Goal: Information Seeking & Learning: Learn about a topic

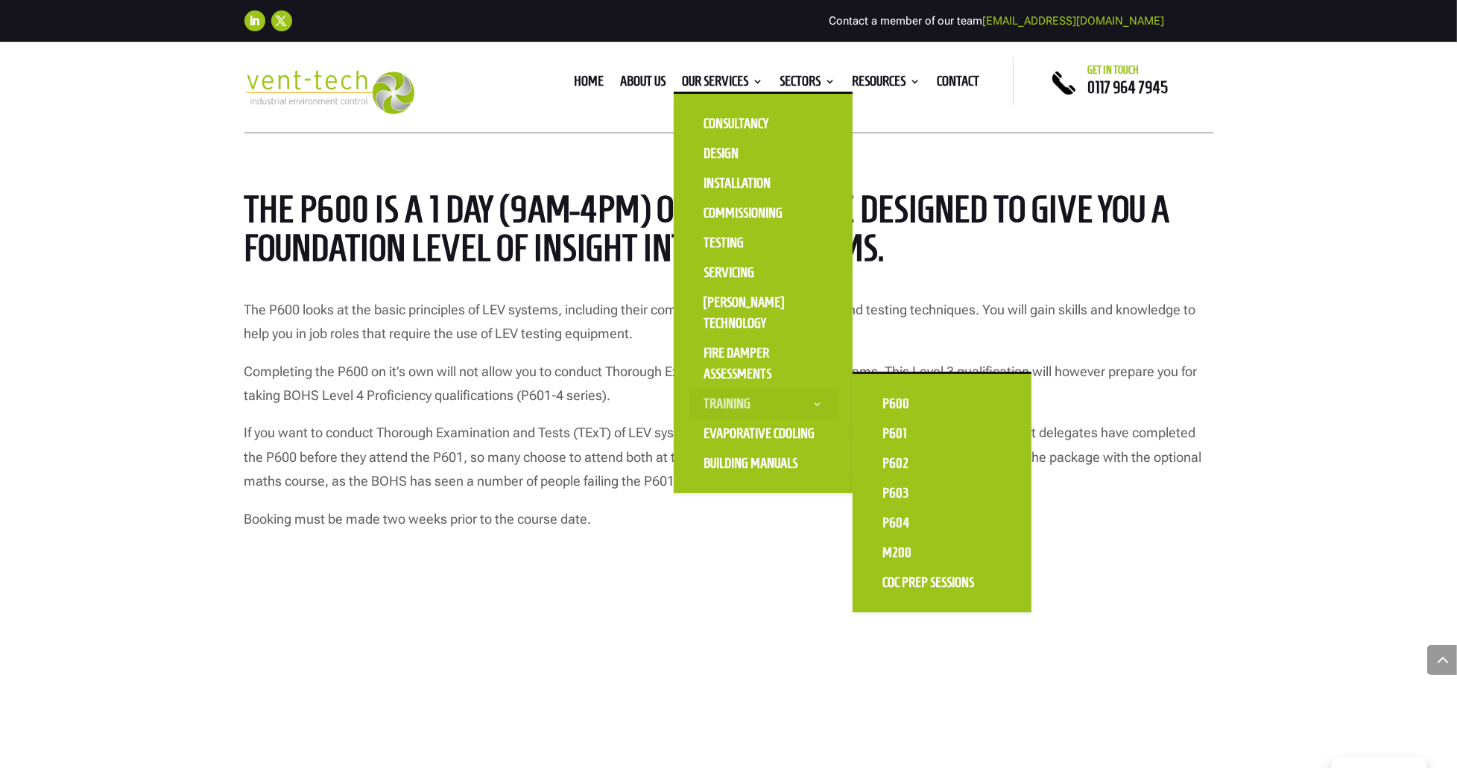
click at [725, 402] on link "Training" at bounding box center [763, 404] width 149 height 30
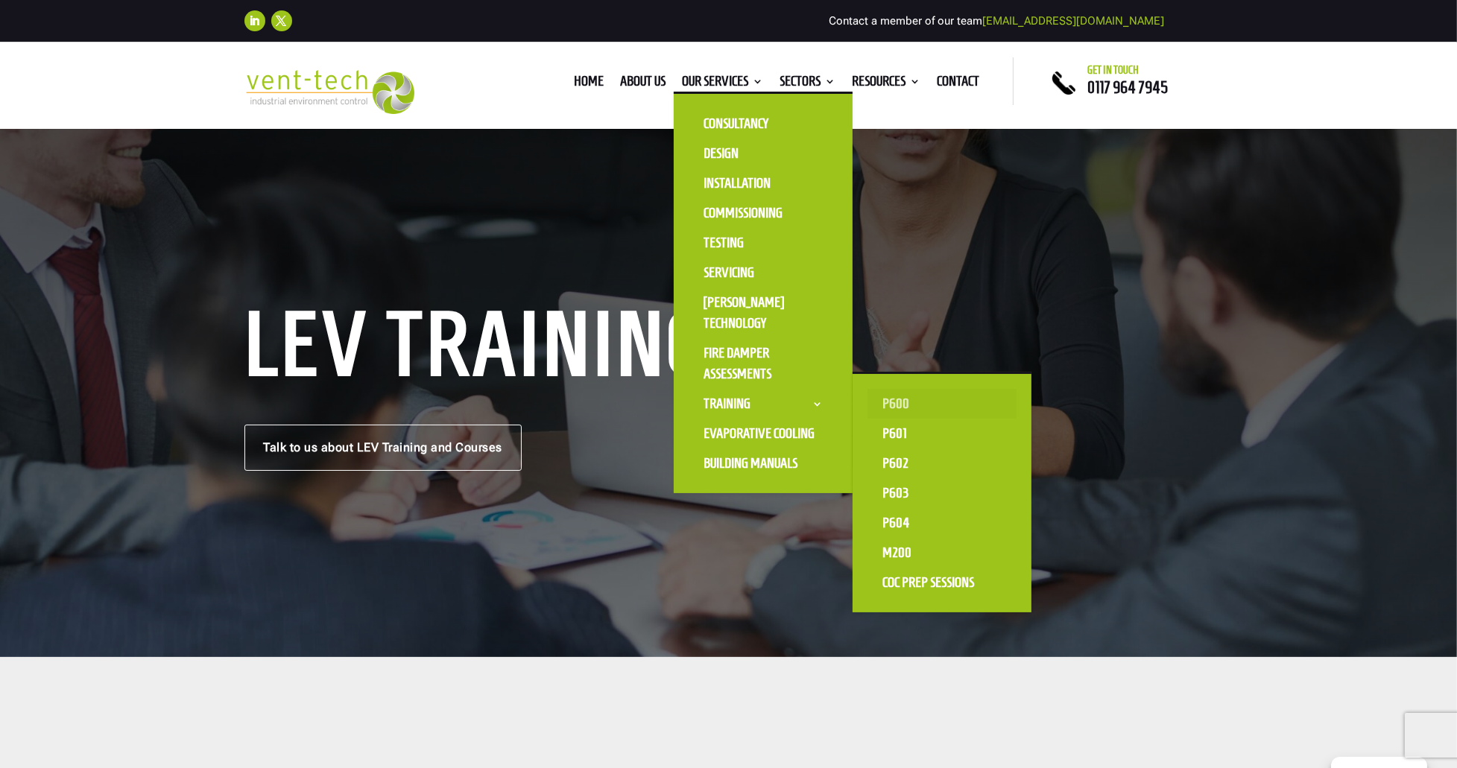
click at [908, 401] on link "P600" at bounding box center [941, 404] width 149 height 30
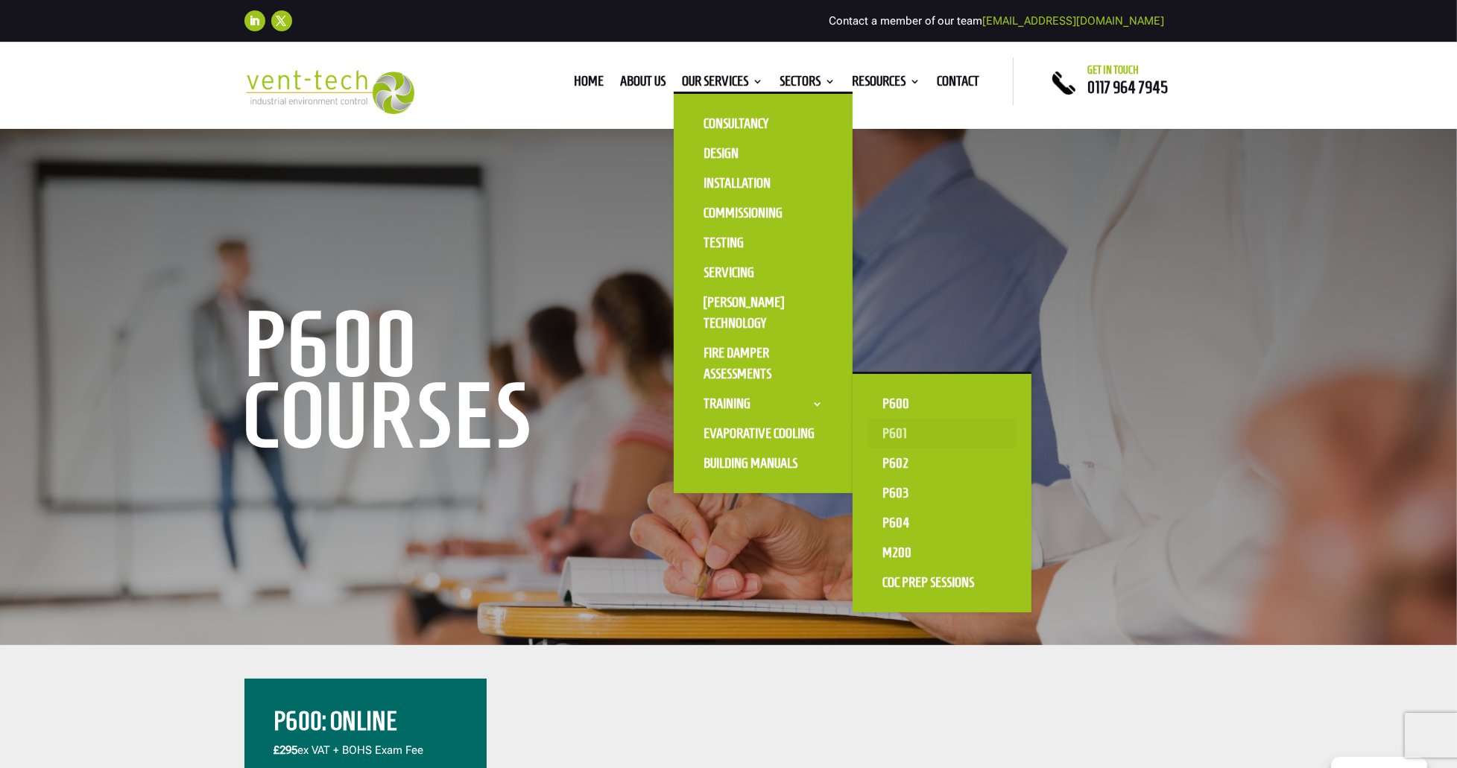
click at [897, 436] on link "P601" at bounding box center [941, 434] width 149 height 30
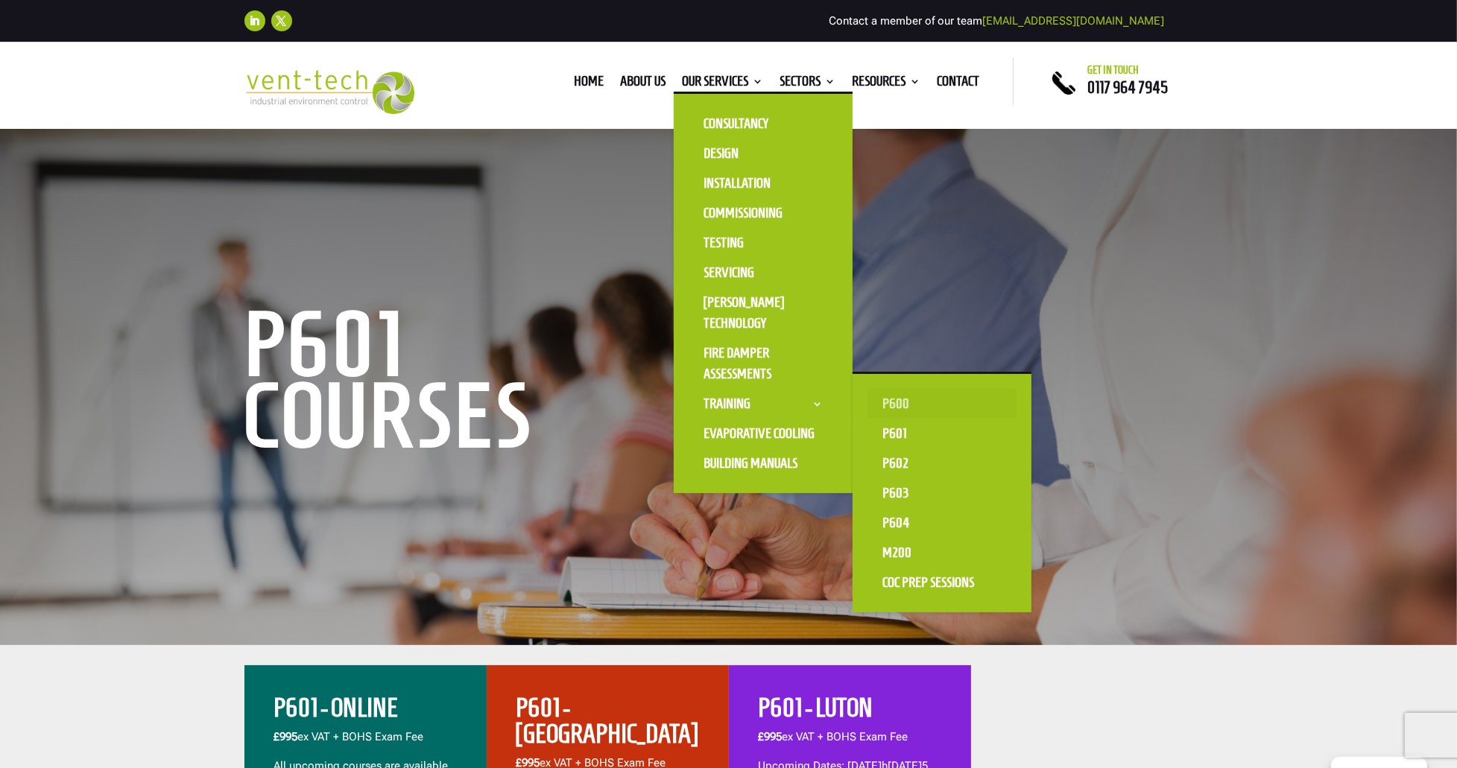
click at [895, 405] on link "P600" at bounding box center [941, 404] width 149 height 30
